Goal: Check status: Check status

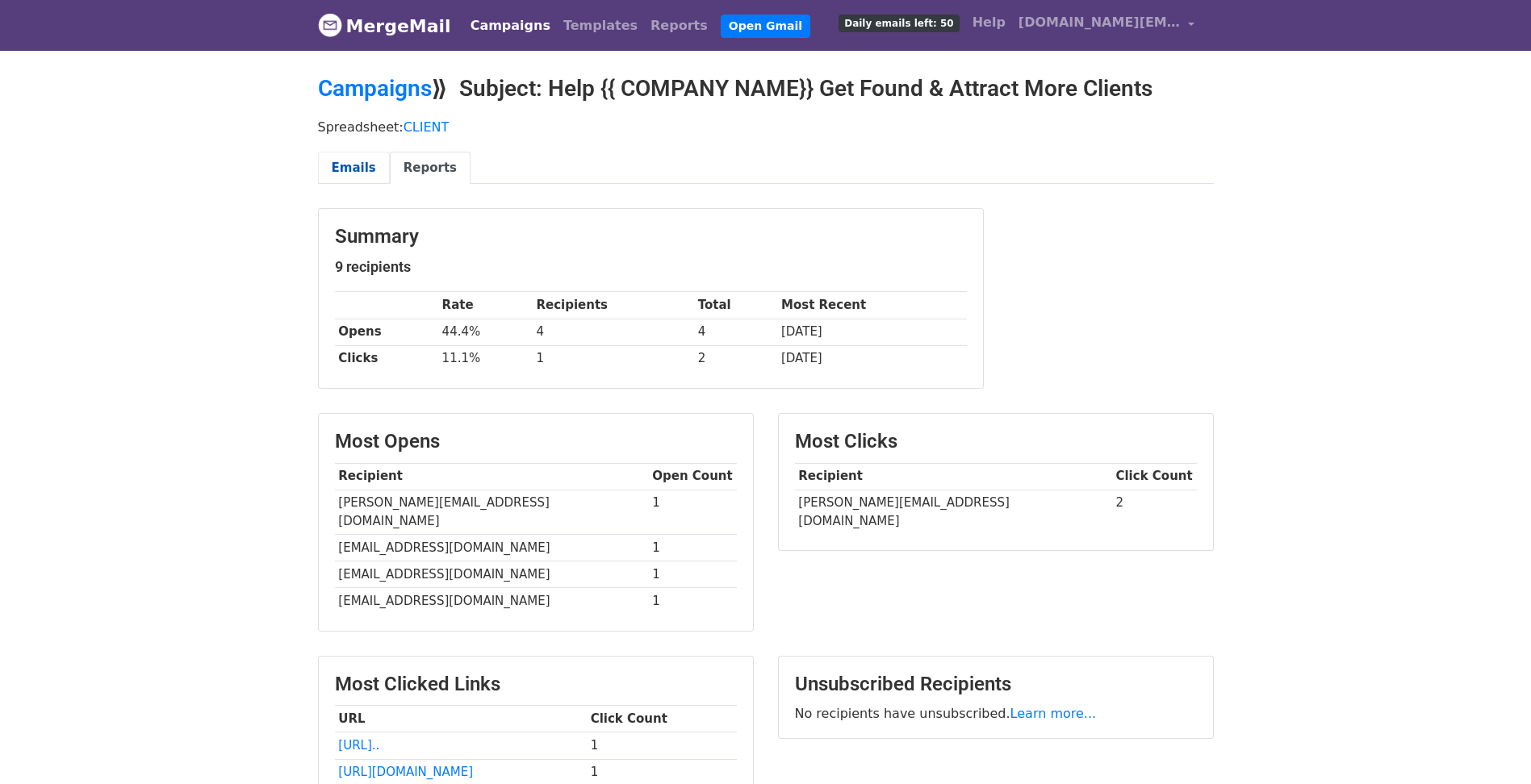
click at [340, 179] on link "Emails" at bounding box center [354, 168] width 72 height 33
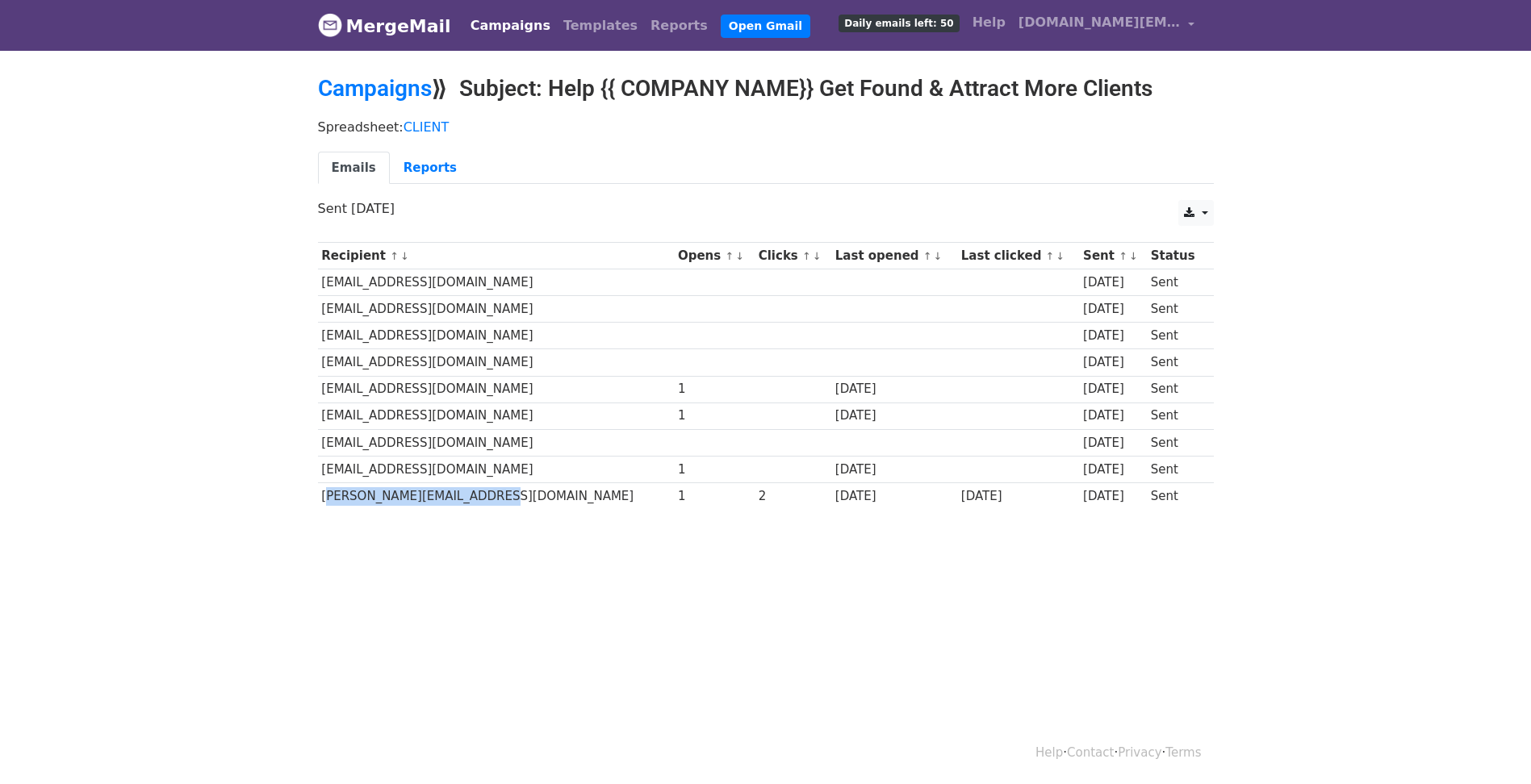
drag, startPoint x: 320, startPoint y: 496, endPoint x: 509, endPoint y: 497, distance: 189.0
click at [509, 497] on td "[PERSON_NAME][EMAIL_ADDRESS][DOMAIN_NAME]" at bounding box center [496, 495] width 356 height 27
copy td "[PERSON_NAME][EMAIL_ADDRESS][DOMAIN_NAME]"
